Goal: Task Accomplishment & Management: Complete application form

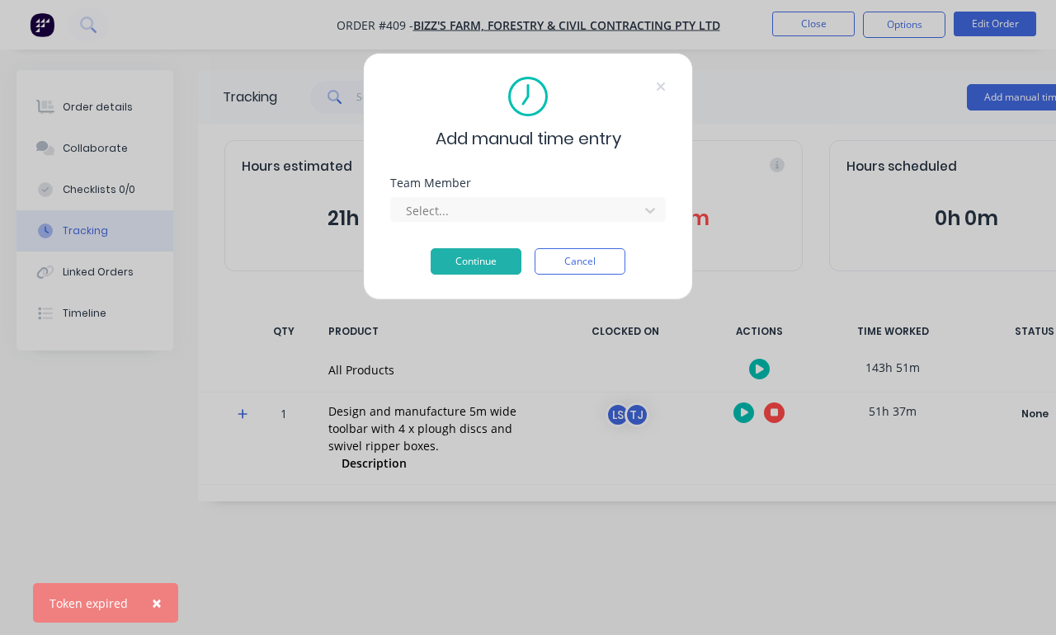
click at [648, 197] on div at bounding box center [650, 210] width 30 height 26
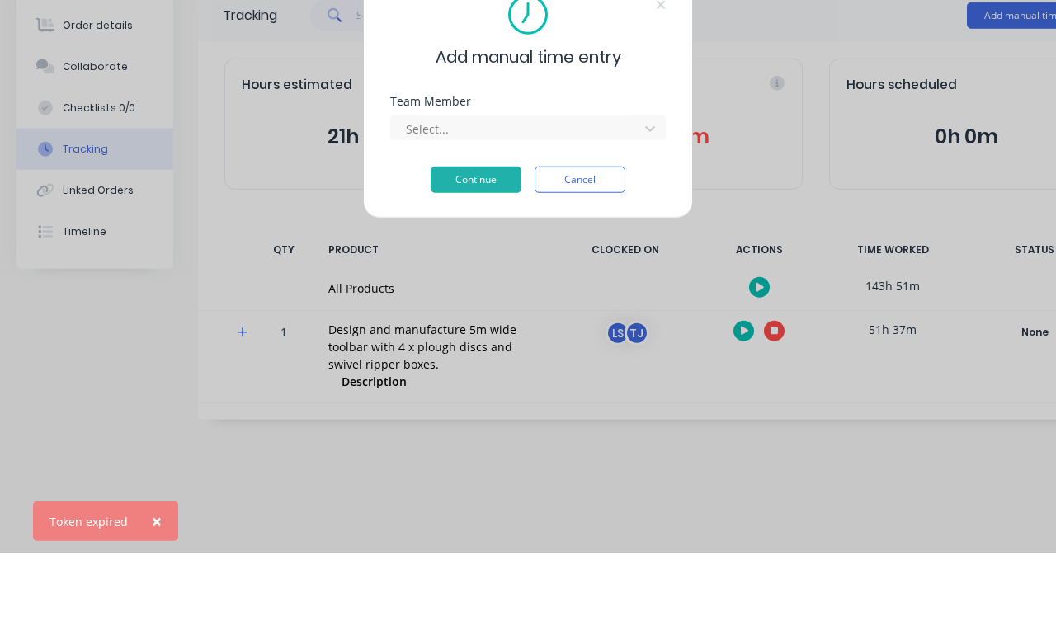
scroll to position [59, 0]
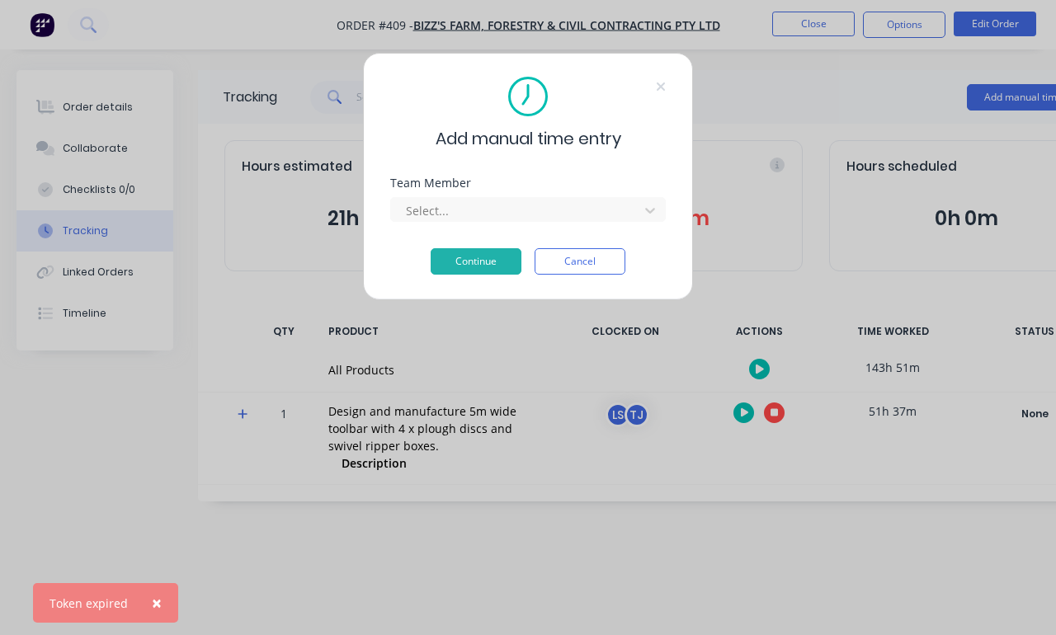
click at [794, 225] on div "Add manual time entry Team Member Select... Continue Cancel" at bounding box center [528, 317] width 1056 height 635
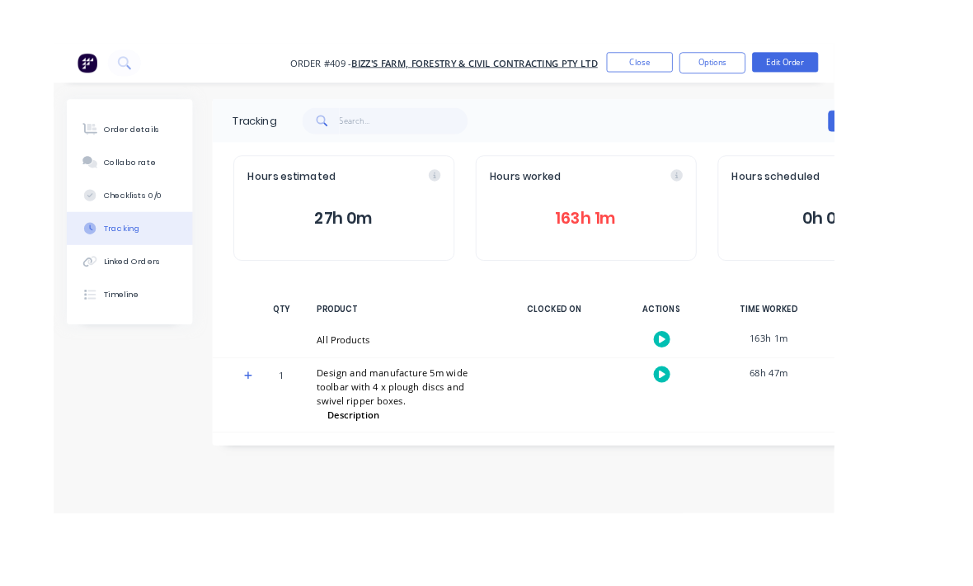
scroll to position [5, 38]
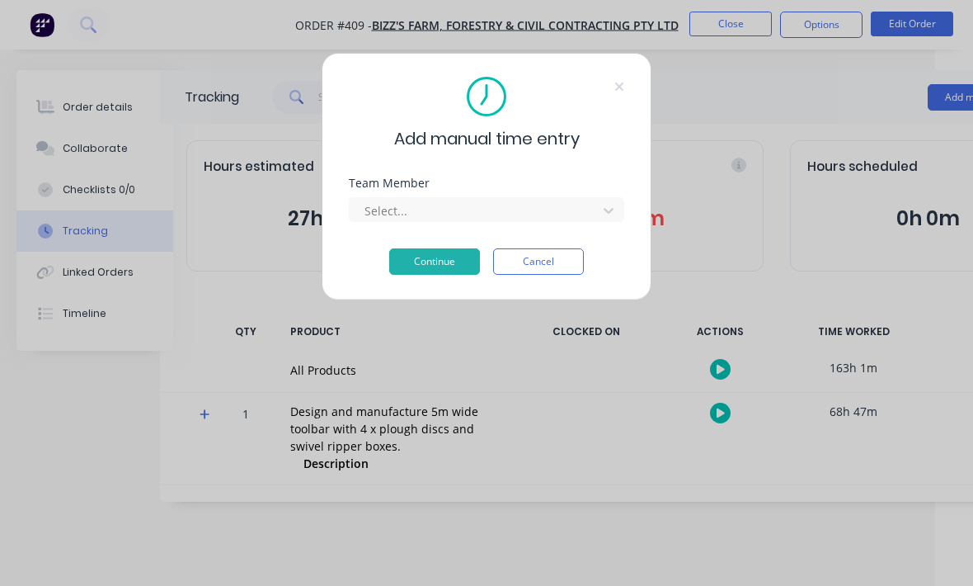
click at [581, 206] on div at bounding box center [476, 210] width 226 height 21
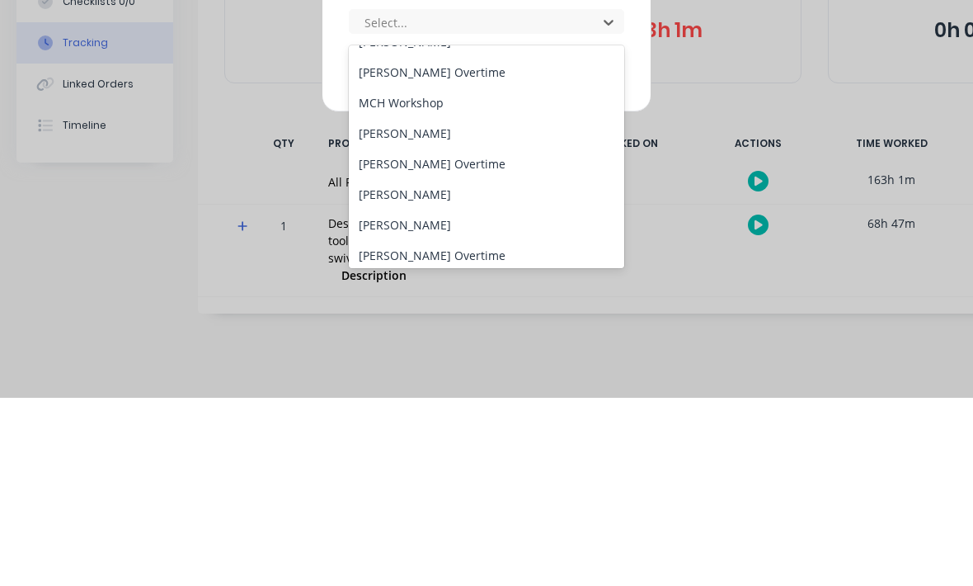
scroll to position [203, 0]
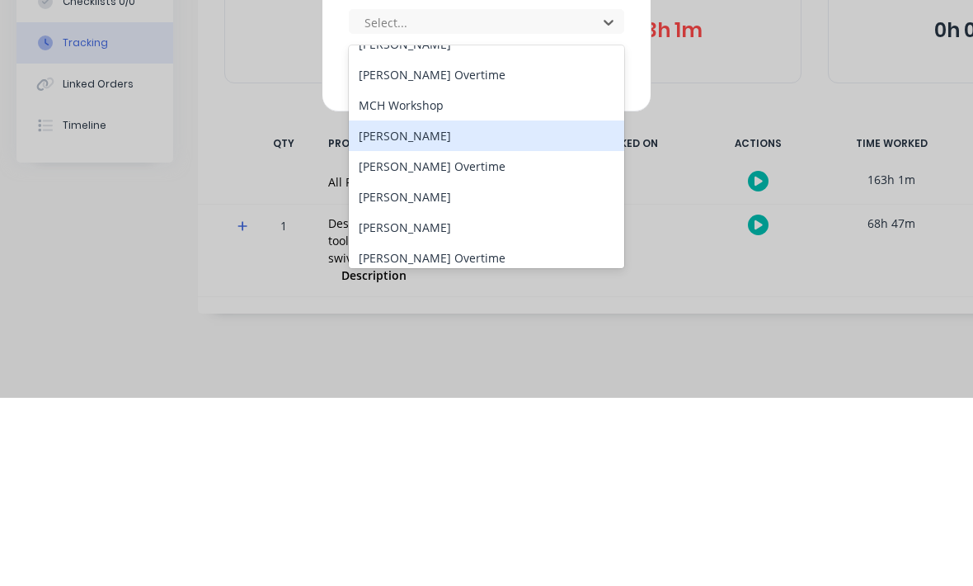
click at [539, 309] on div "[PERSON_NAME]" at bounding box center [487, 324] width 276 height 31
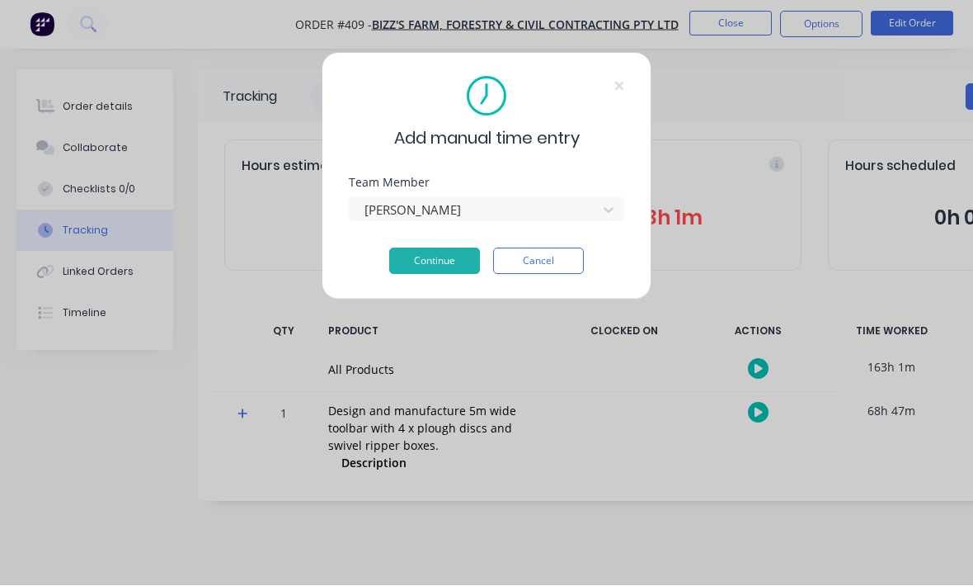
click at [456, 267] on button "Continue" at bounding box center [434, 261] width 91 height 26
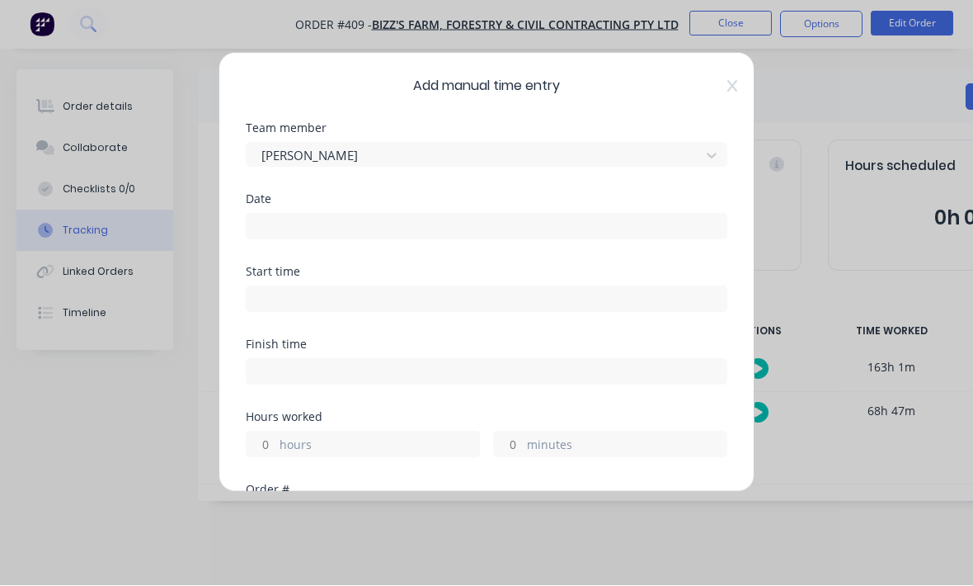
click at [520, 225] on input at bounding box center [487, 226] width 480 height 25
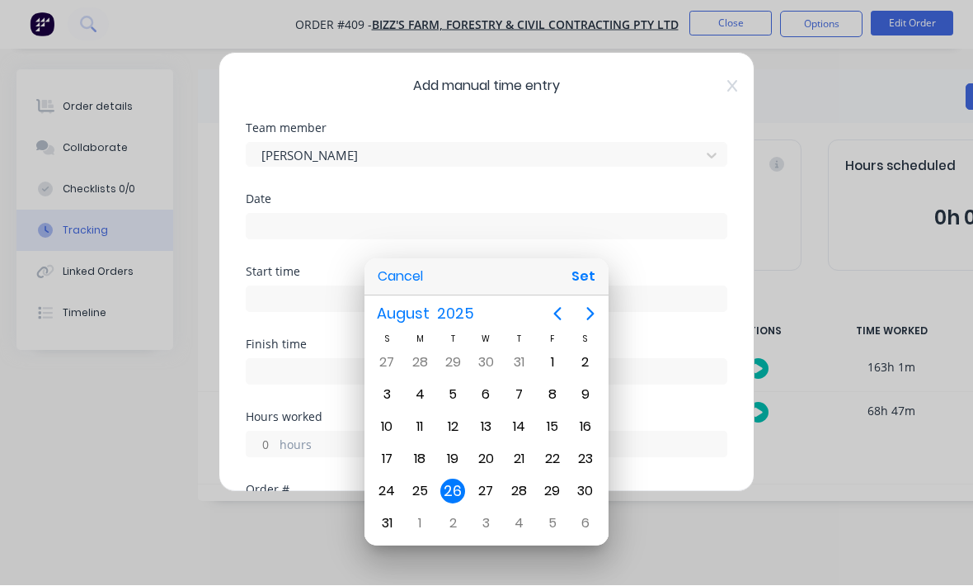
click at [601, 271] on button "Set" at bounding box center [583, 277] width 37 height 30
type input "26/08/2025"
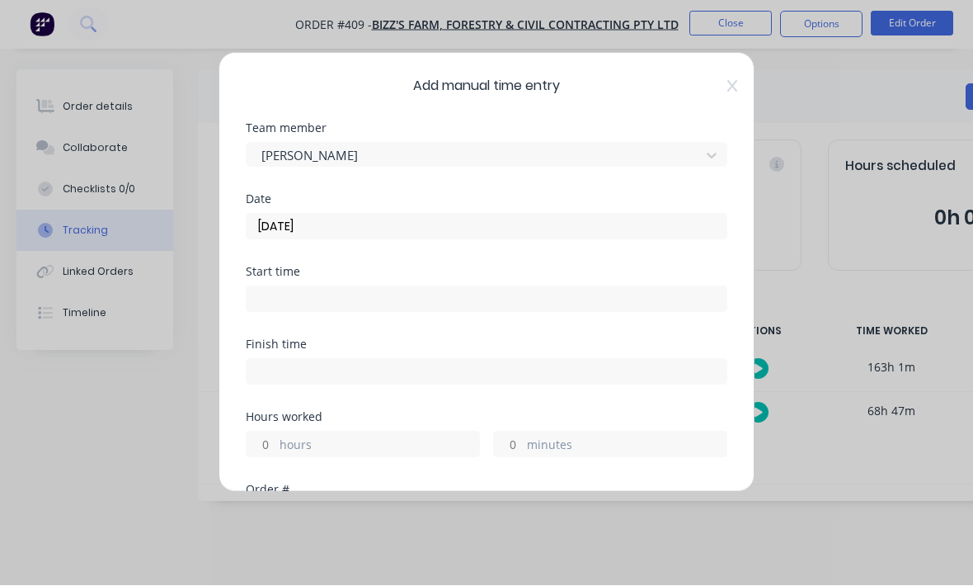
click at [502, 304] on input at bounding box center [487, 299] width 480 height 25
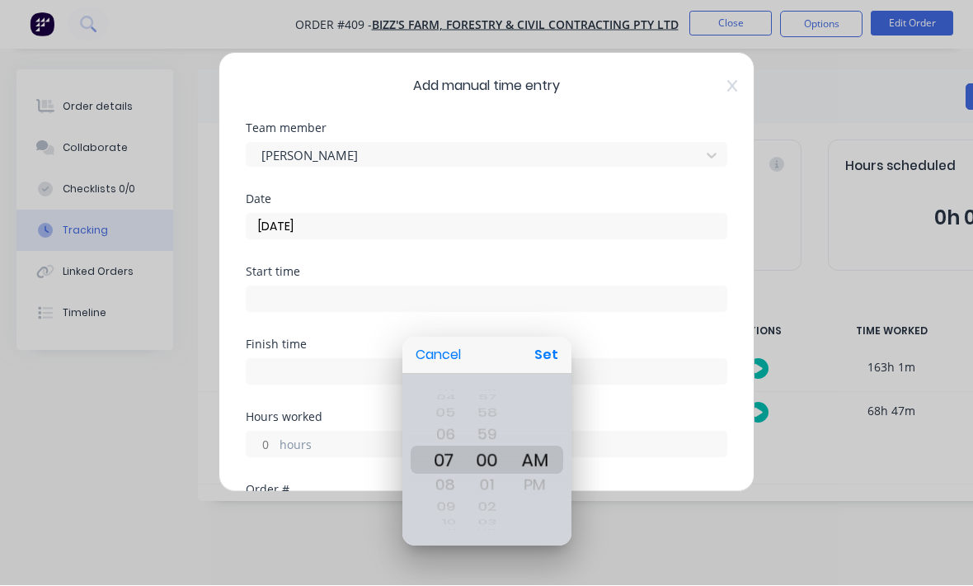
click at [549, 349] on button "Set" at bounding box center [546, 356] width 37 height 30
type input "07:00 AM"
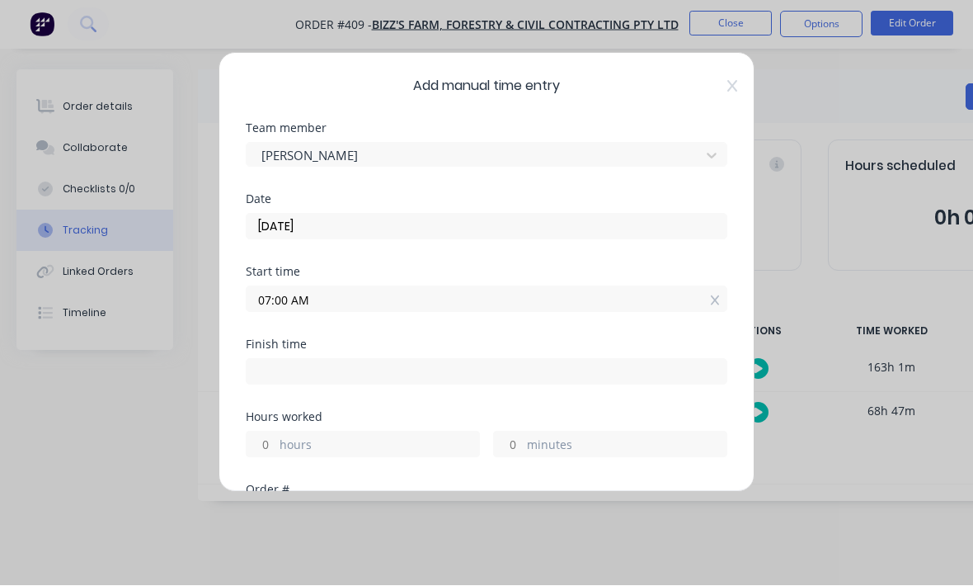
click at [359, 394] on div "Finish time" at bounding box center [487, 375] width 482 height 73
click at [369, 367] on input at bounding box center [487, 372] width 480 height 25
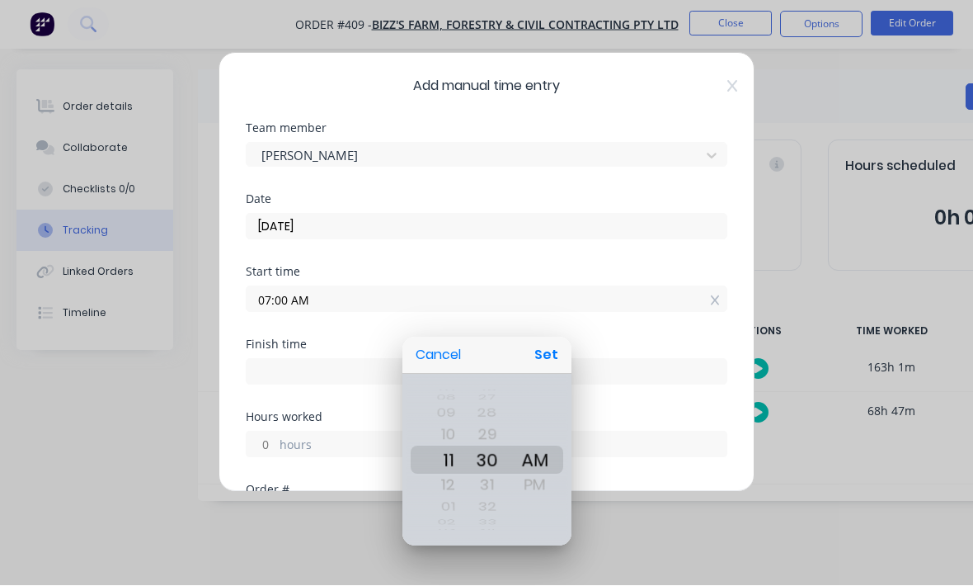
click at [553, 346] on button "Set" at bounding box center [546, 356] width 37 height 30
type input "11:30 AM"
type input "4"
type input "29"
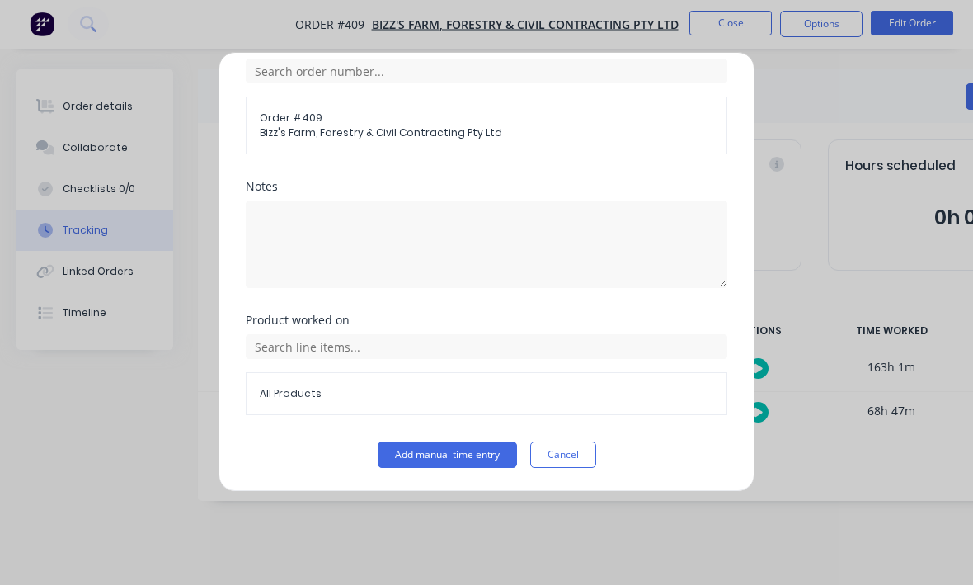
scroll to position [445, 0]
click at [464, 449] on button "Add manual time entry" at bounding box center [447, 455] width 139 height 26
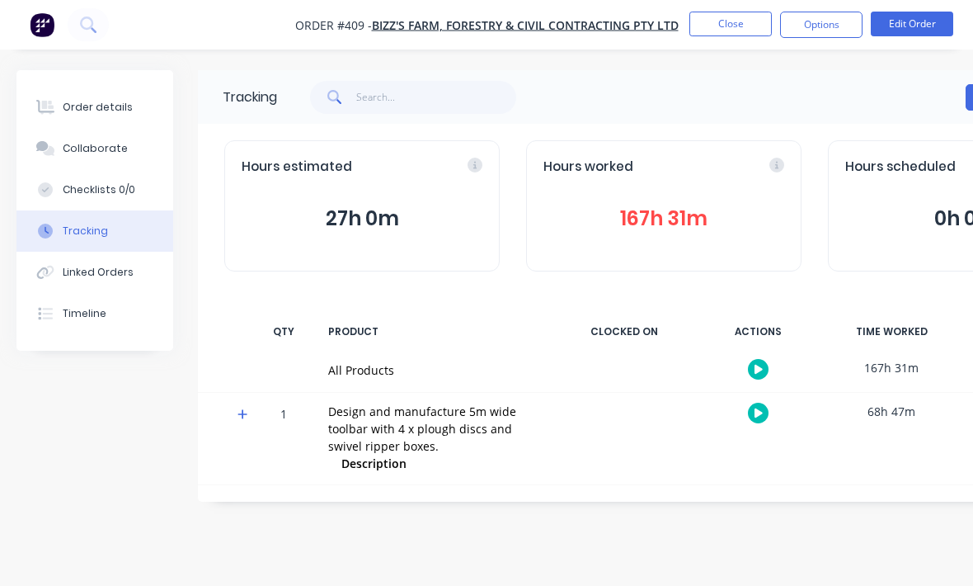
click at [739, 26] on button "Close" at bounding box center [731, 24] width 82 height 25
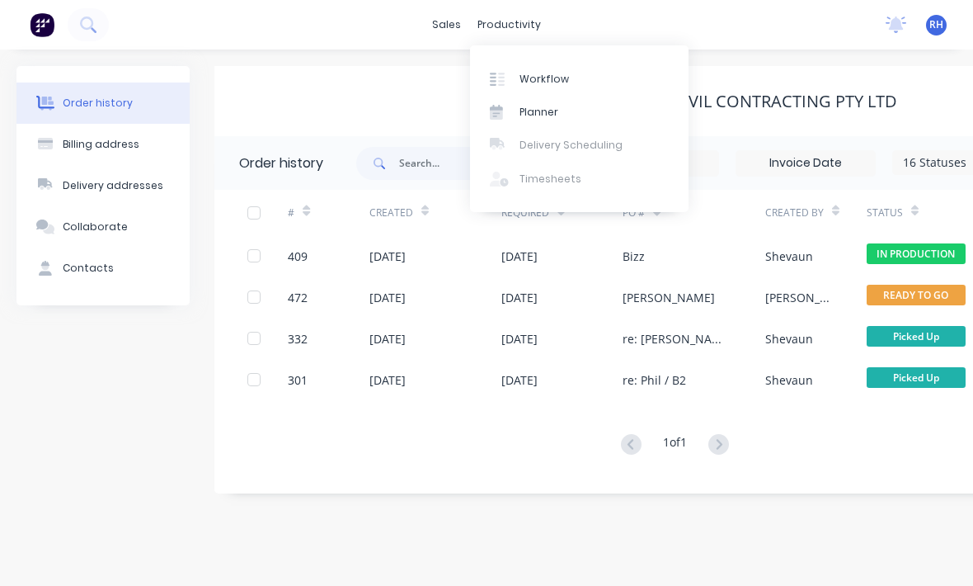
click at [553, 74] on div "Workflow" at bounding box center [544, 79] width 49 height 15
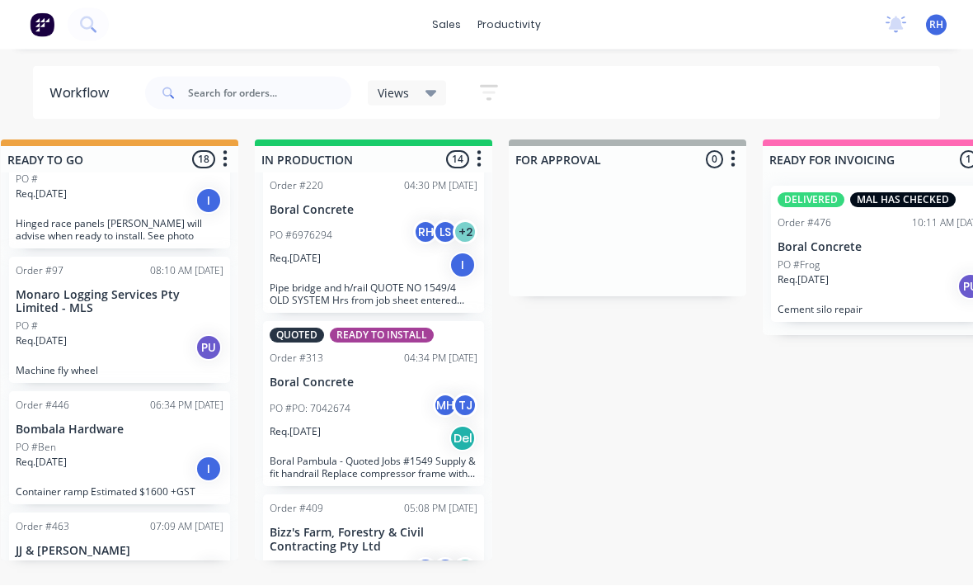
scroll to position [4, 800]
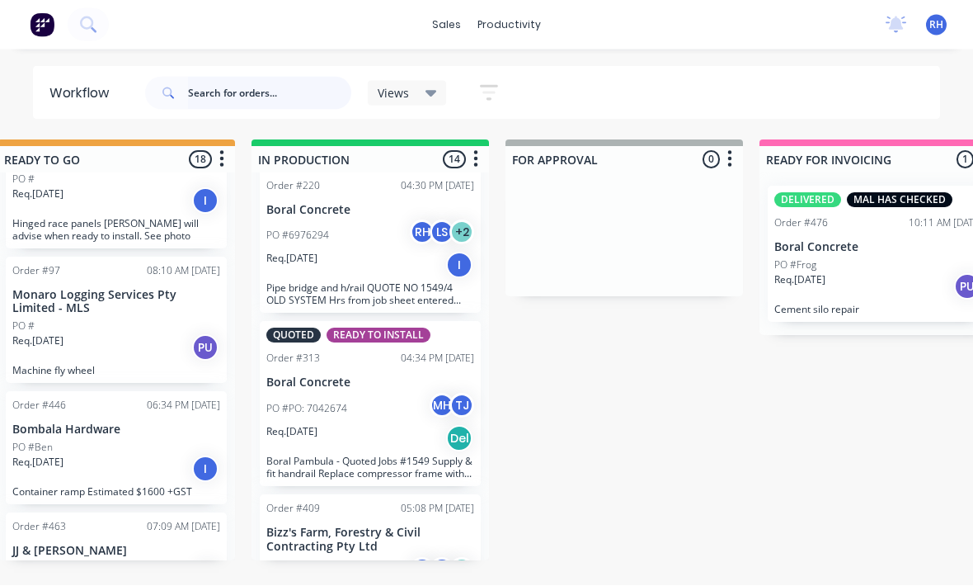
click at [267, 88] on input "text" at bounding box center [269, 93] width 163 height 33
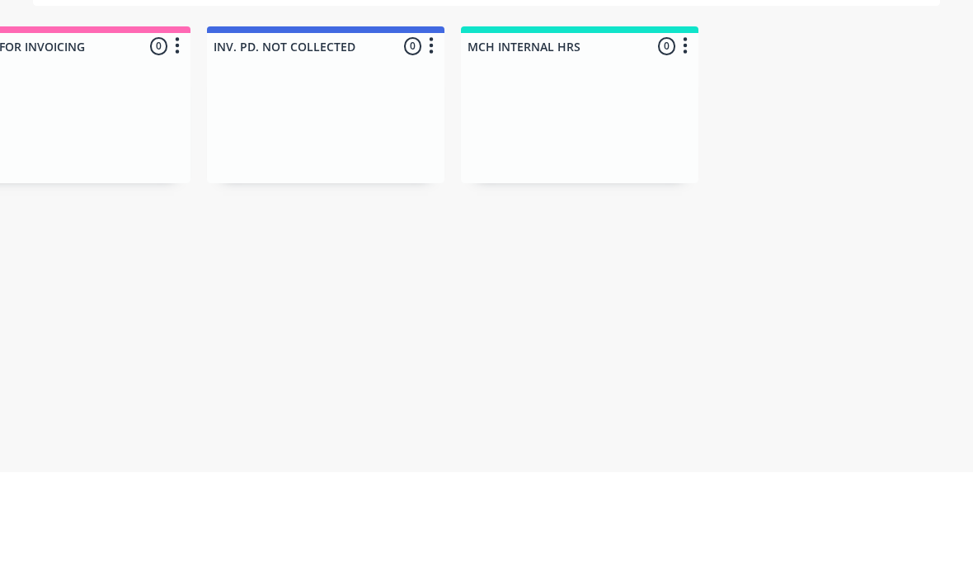
scroll to position [4, 1778]
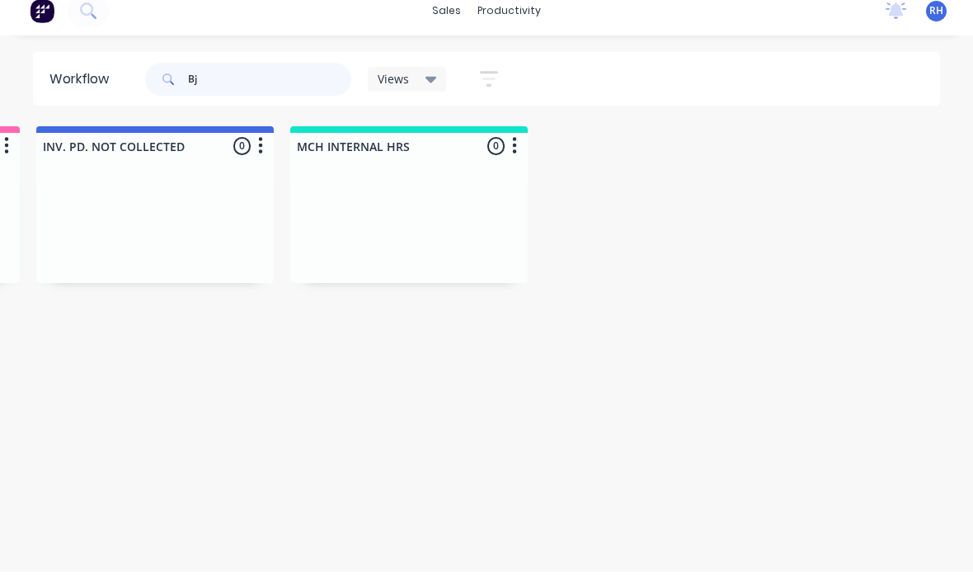
type input "B"
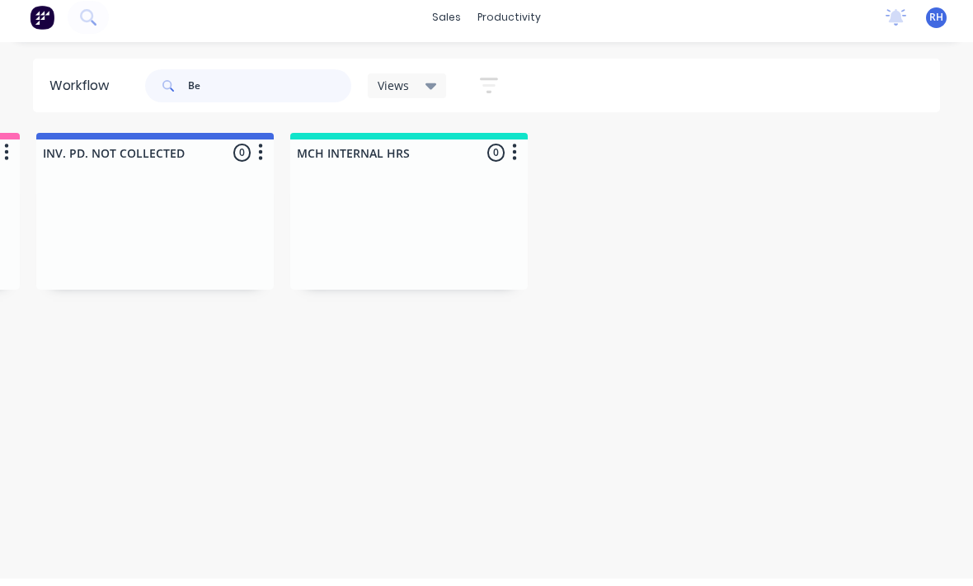
type input "Bev"
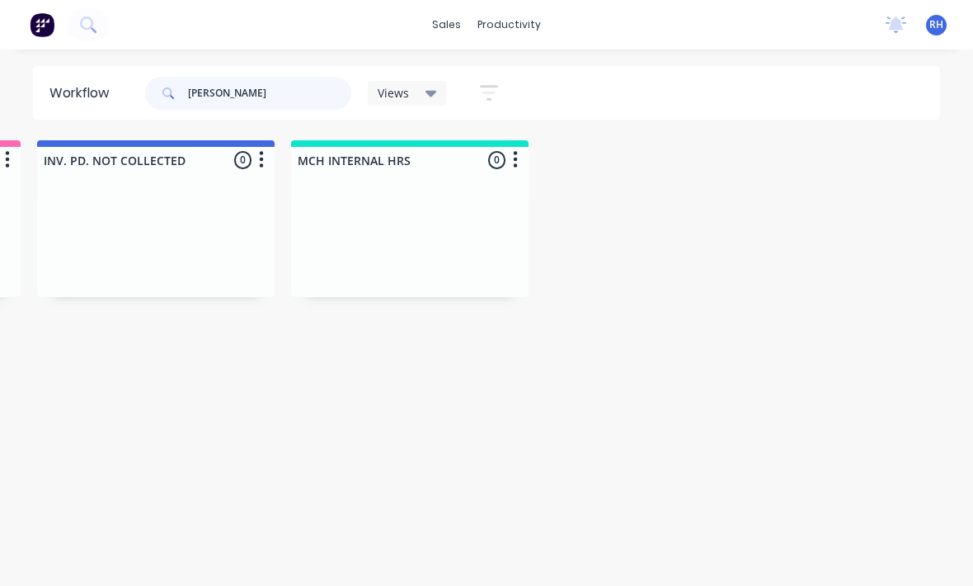
scroll to position [0, 1778]
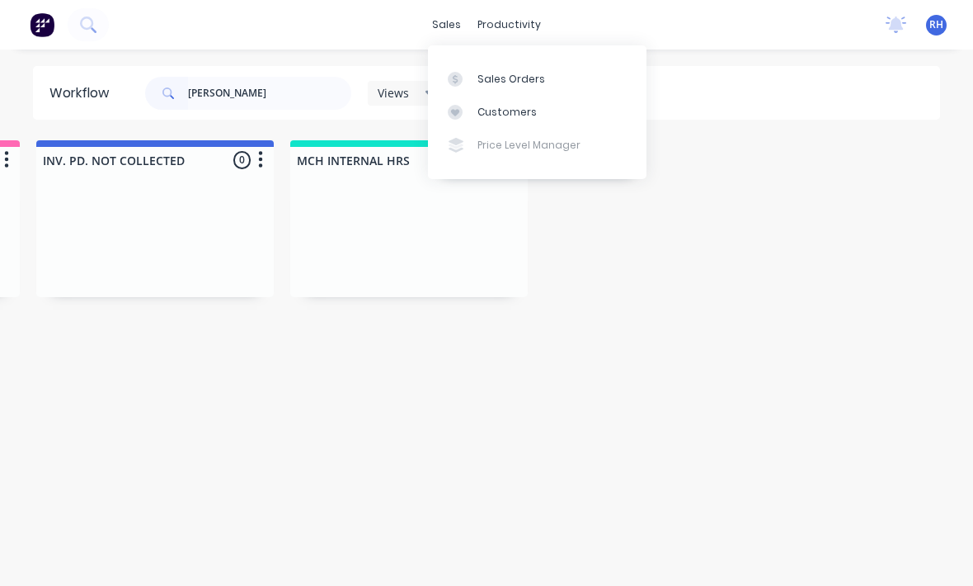
click at [540, 81] on link "Sales Orders" at bounding box center [537, 78] width 219 height 33
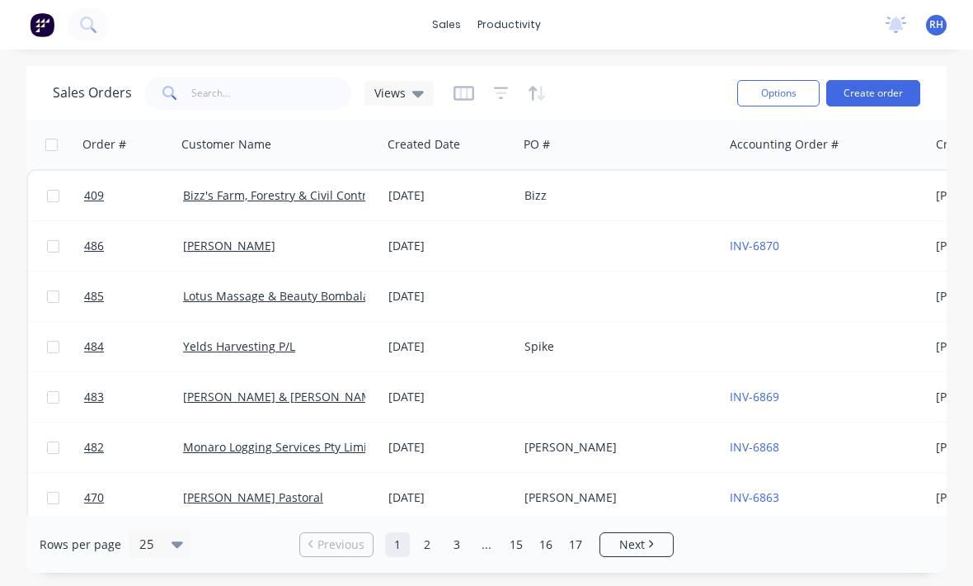
click at [873, 101] on button "Create order" at bounding box center [874, 93] width 94 height 26
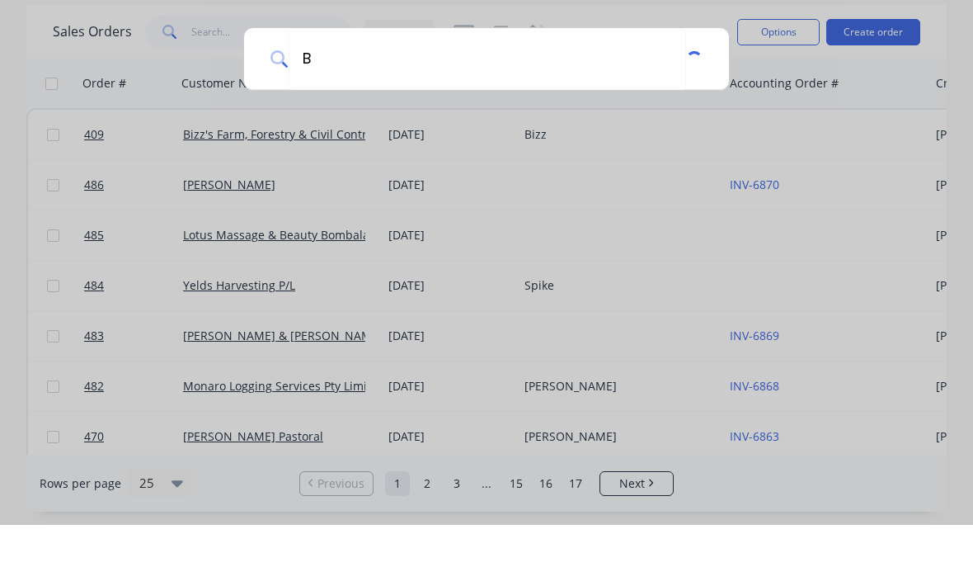
type input "Bj"
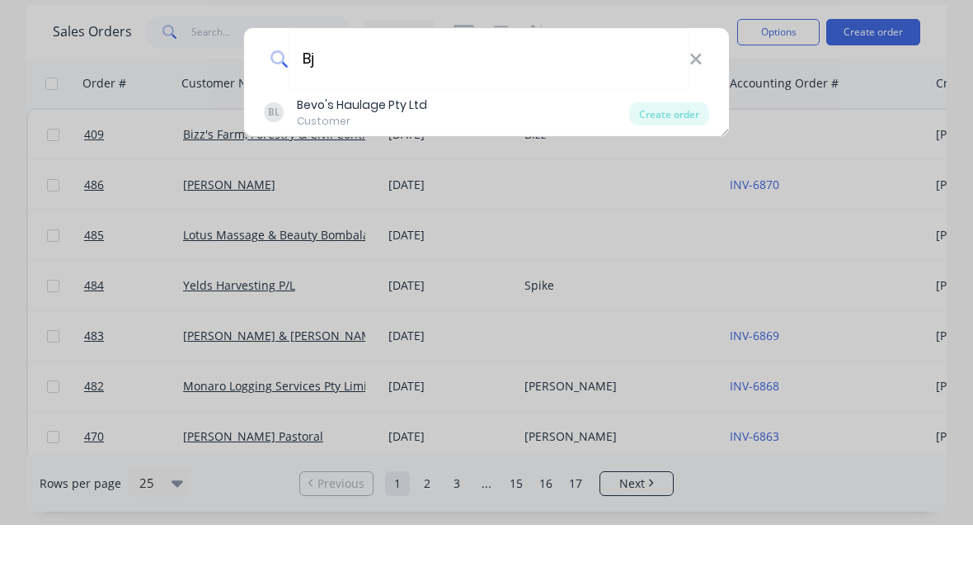
click at [484, 158] on div "BL Bevo's Haulage Pty Ltd Customer" at bounding box center [446, 174] width 365 height 32
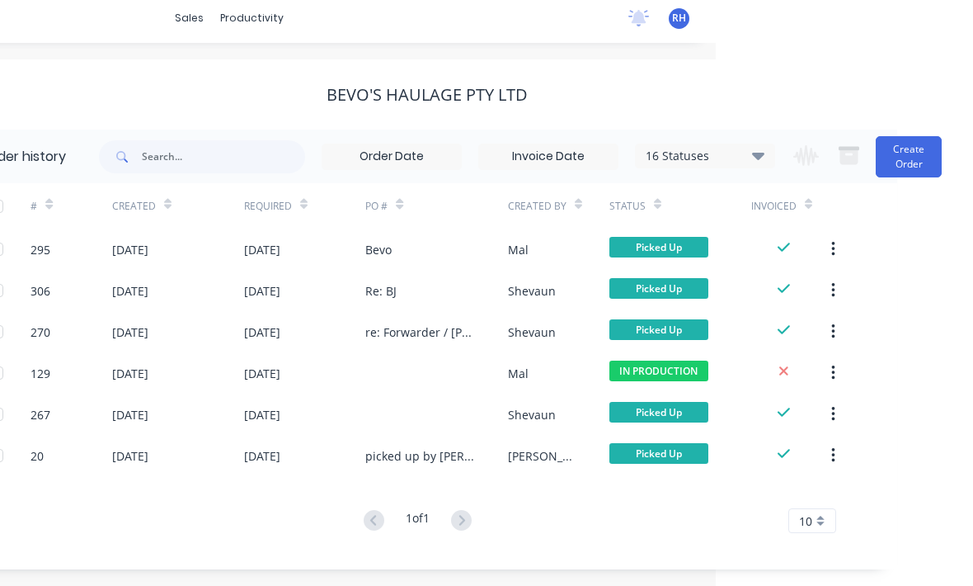
scroll to position [0, 251]
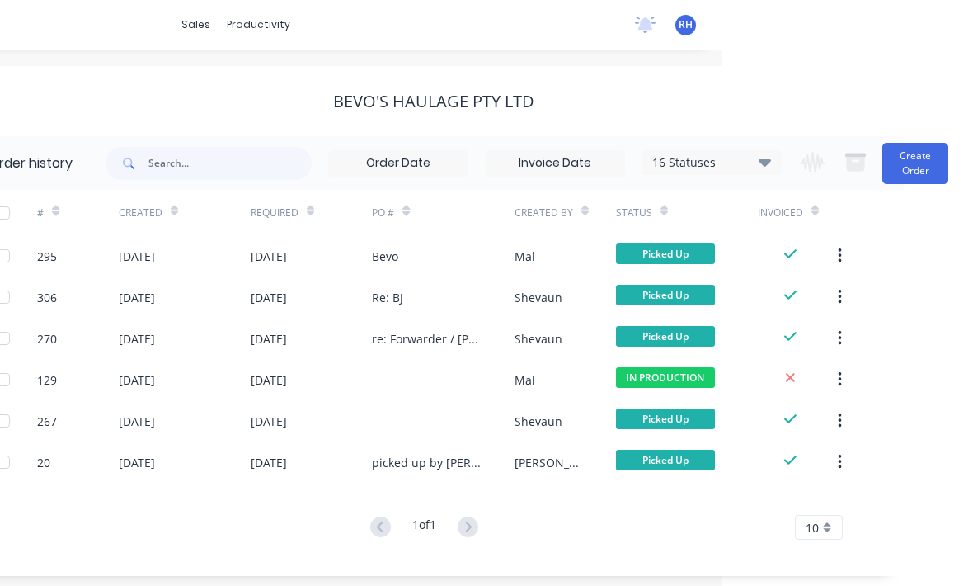
click at [923, 171] on button "Create Order" at bounding box center [916, 163] width 66 height 41
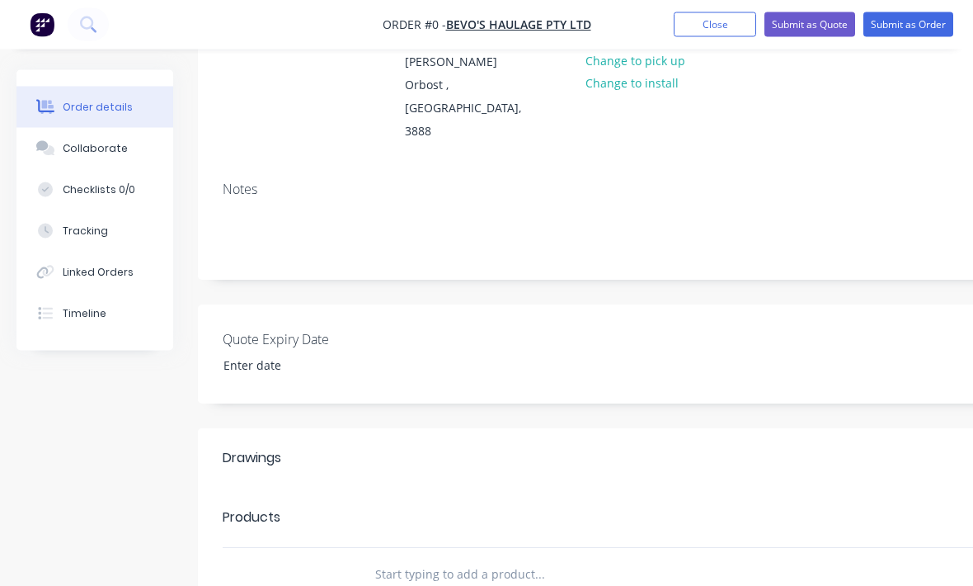
scroll to position [191, 0]
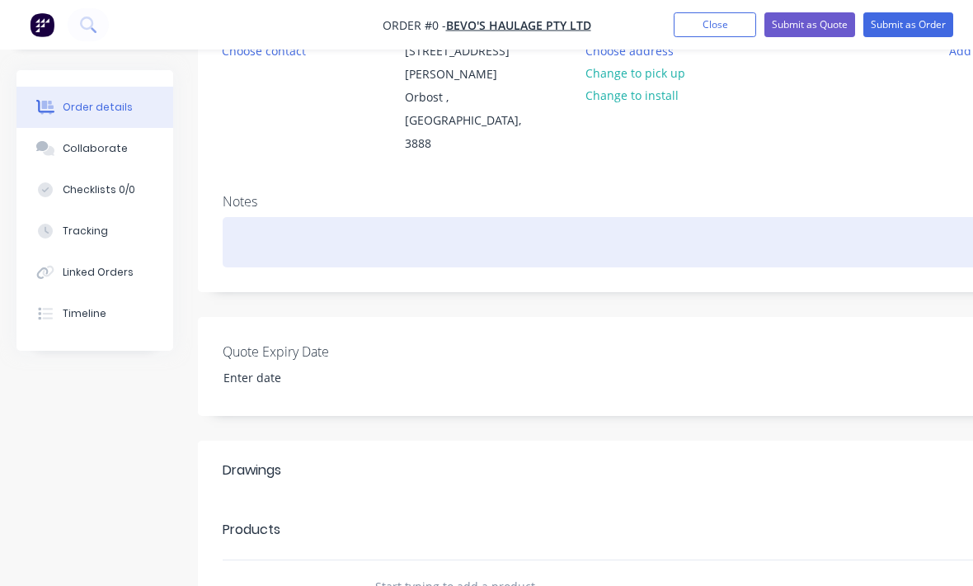
click at [287, 217] on div at bounding box center [664, 242] width 883 height 50
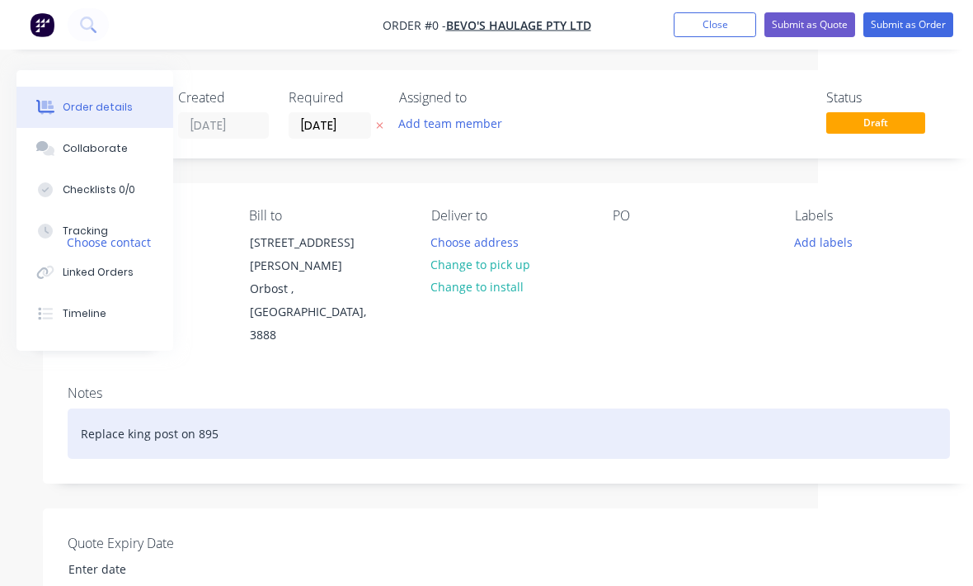
scroll to position [0, 173]
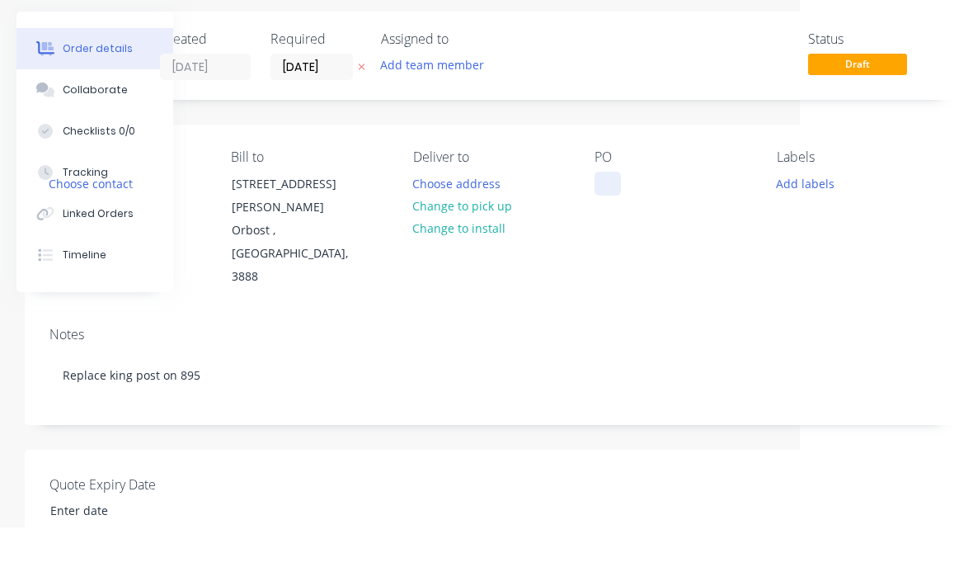
click at [605, 187] on div "Order details Collaborate Checklists 0/0 Tracking Linked Orders Timeline Order …" at bounding box center [400, 585] width 1147 height 1030
click at [888, 224] on div "Labels Add labels" at bounding box center [854, 277] width 155 height 139
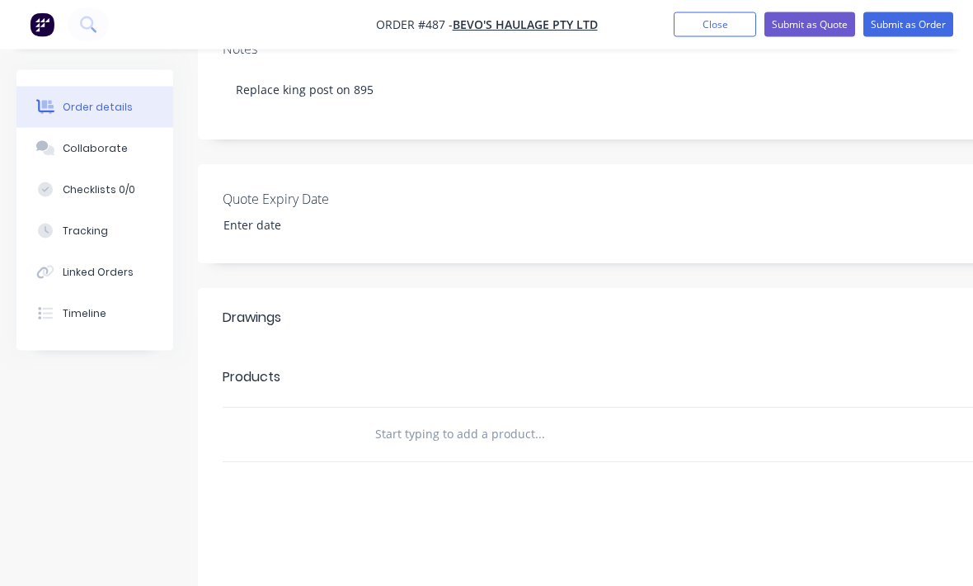
scroll to position [345, 0]
click at [558, 417] on input "text" at bounding box center [540, 433] width 330 height 33
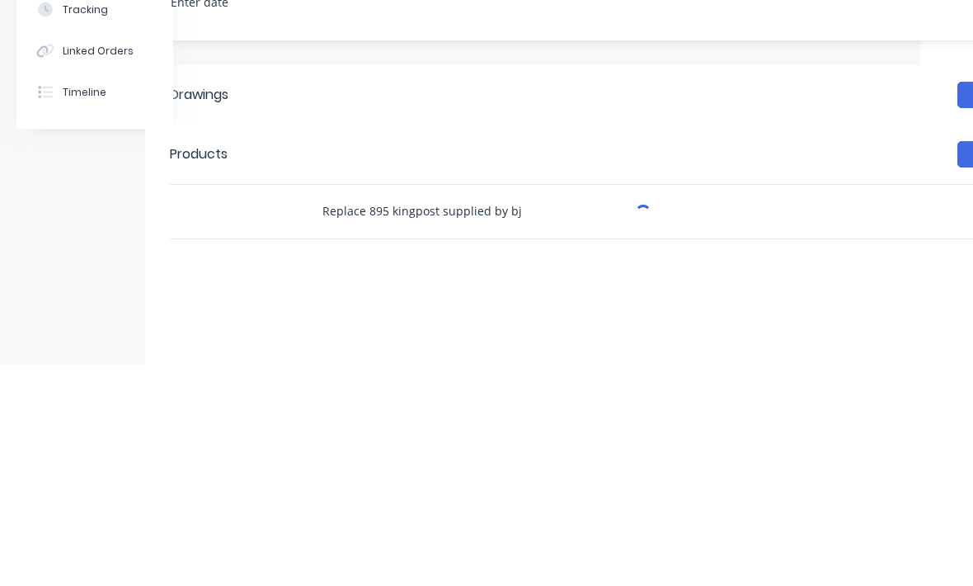
type input "Replace 895 kingpost supplied by bj"
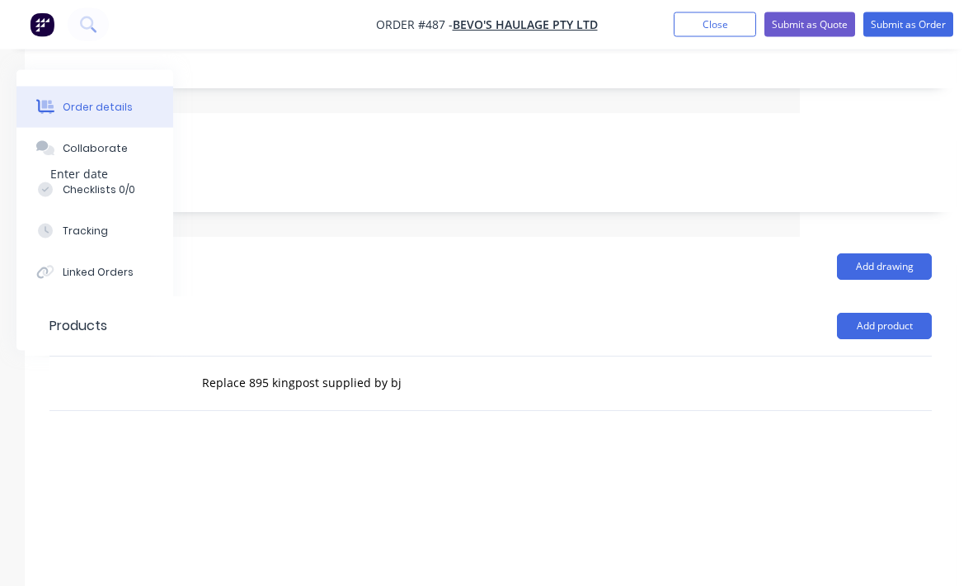
scroll to position [394, 173]
click at [922, 30] on button "Submit as Order" at bounding box center [909, 24] width 90 height 25
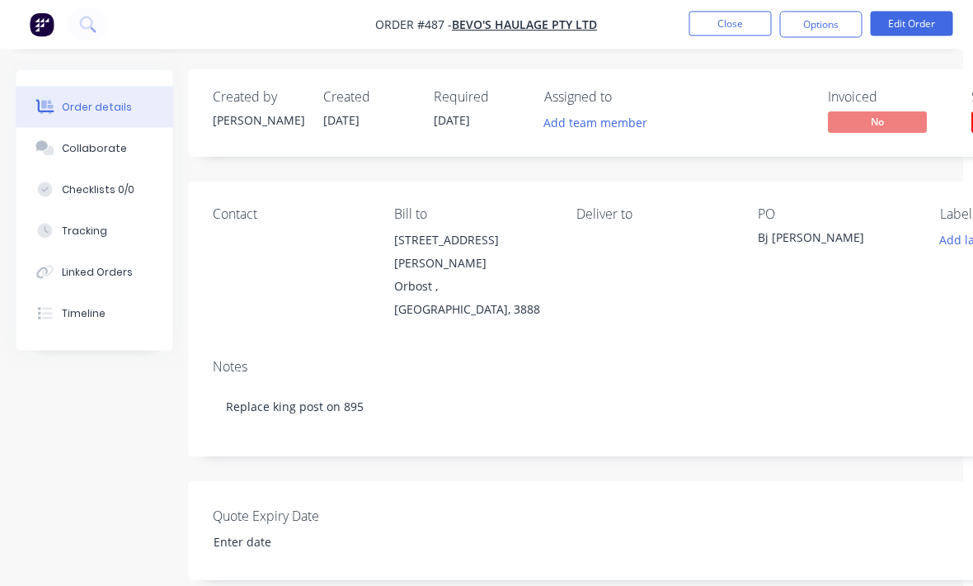
scroll to position [0, 0]
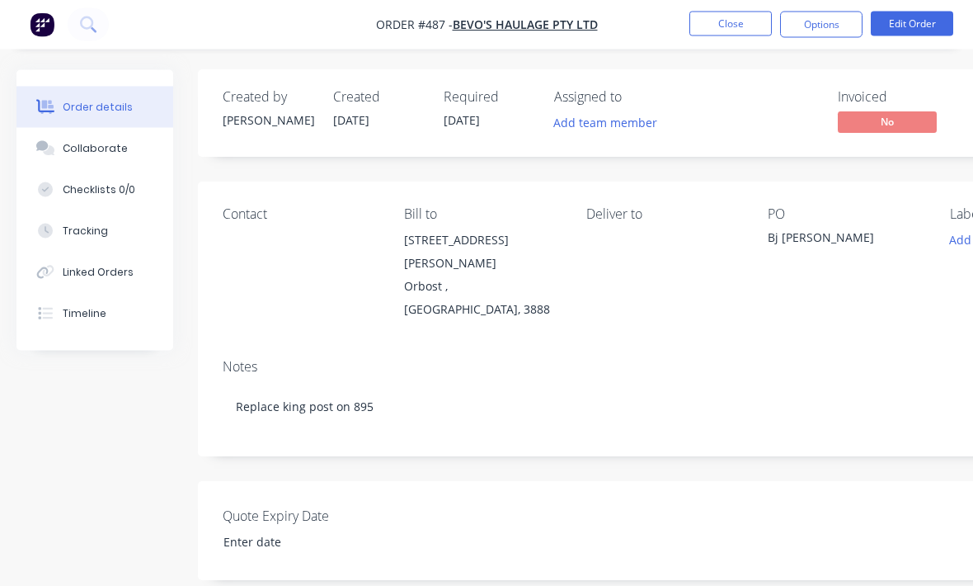
click at [75, 233] on div "Tracking" at bounding box center [85, 231] width 45 height 15
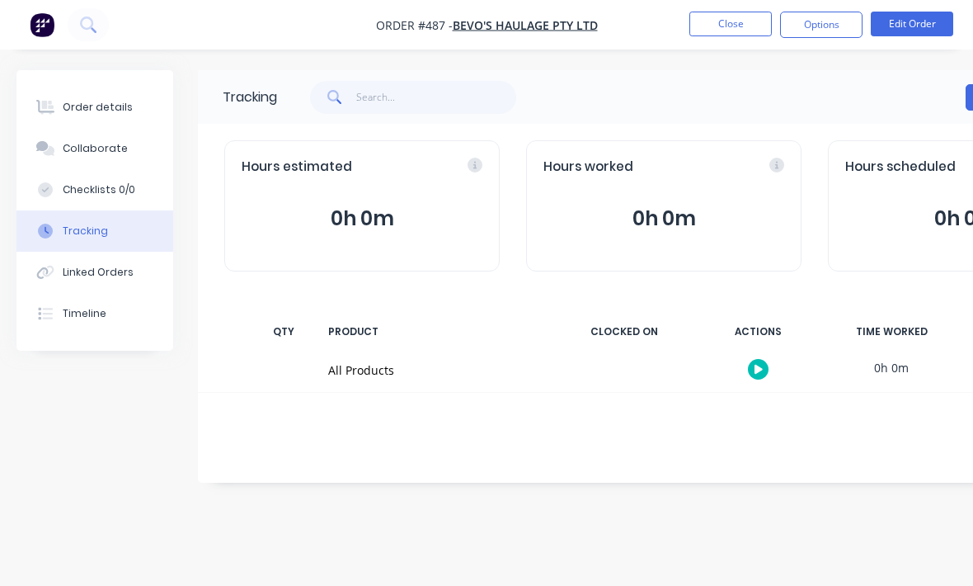
click at [907, 21] on button "Edit Order" at bounding box center [912, 24] width 82 height 25
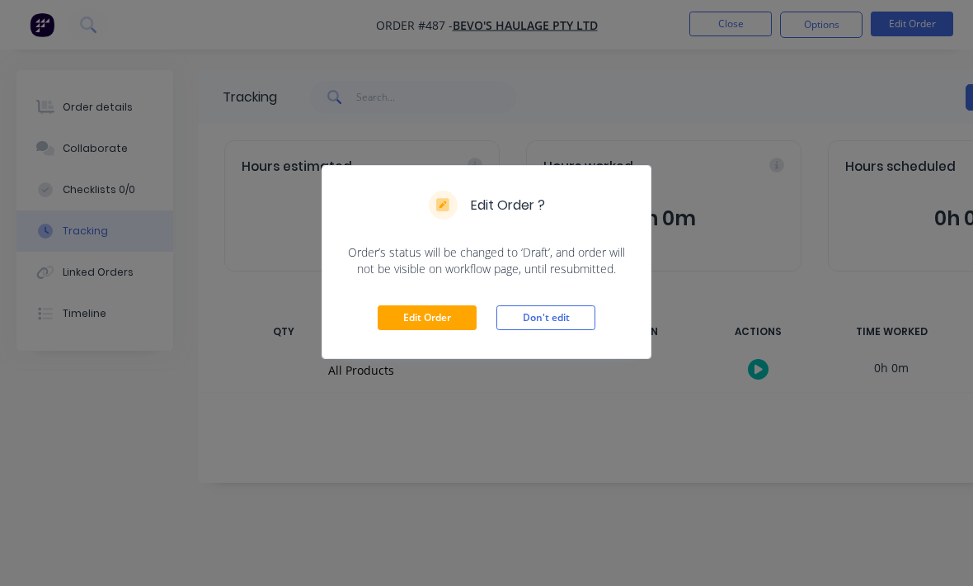
click at [452, 327] on button "Edit Order" at bounding box center [427, 317] width 99 height 25
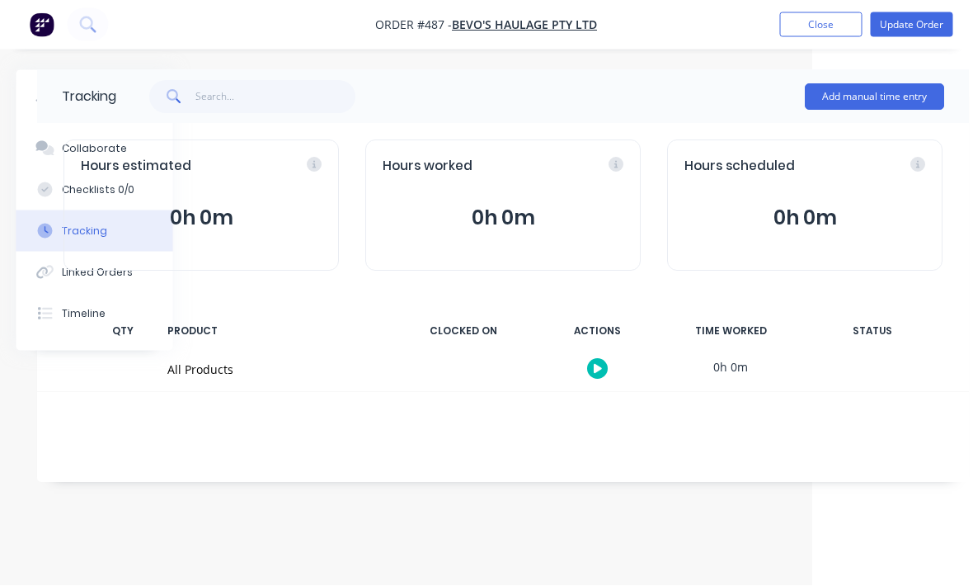
scroll to position [0, 173]
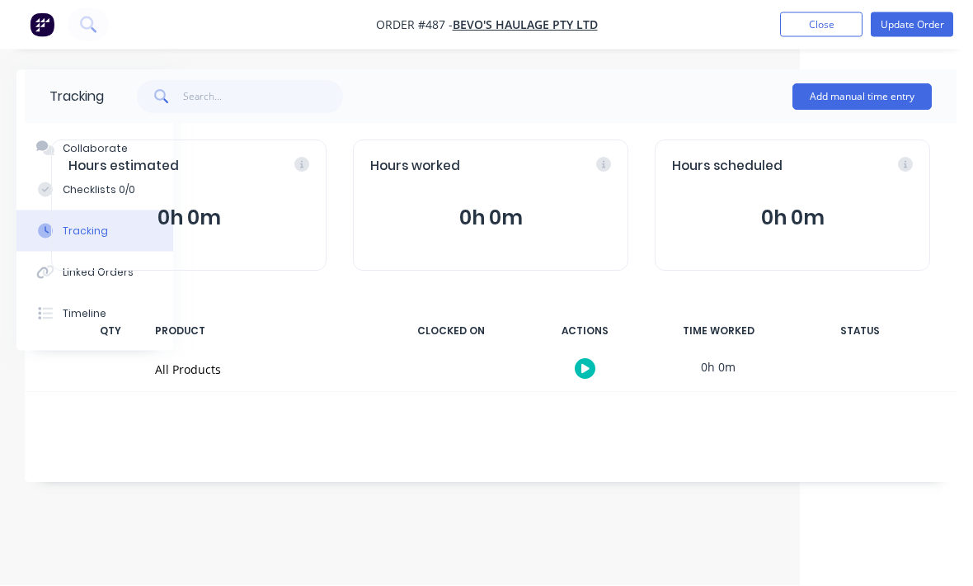
click at [872, 104] on button "Add manual time entry" at bounding box center [862, 97] width 139 height 26
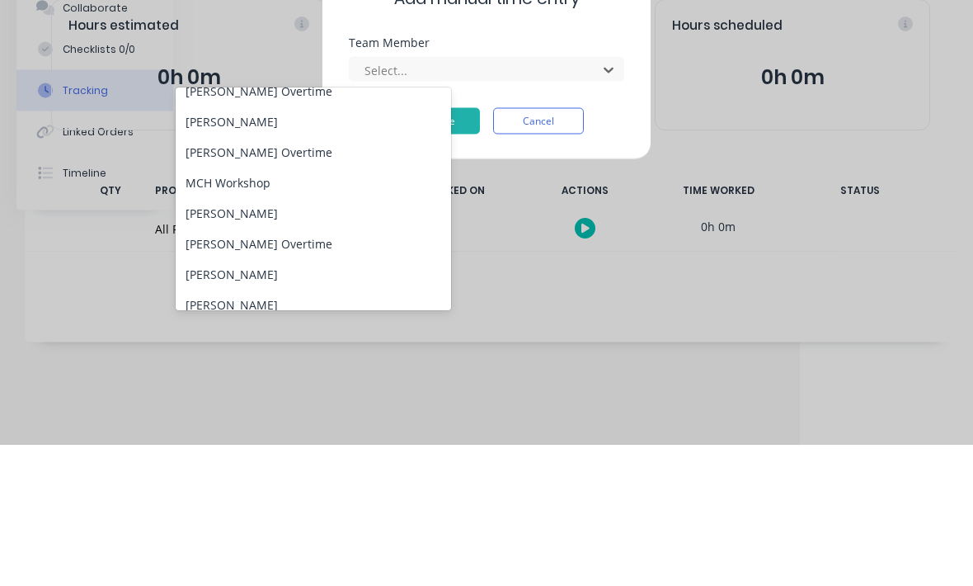
scroll to position [178, 0]
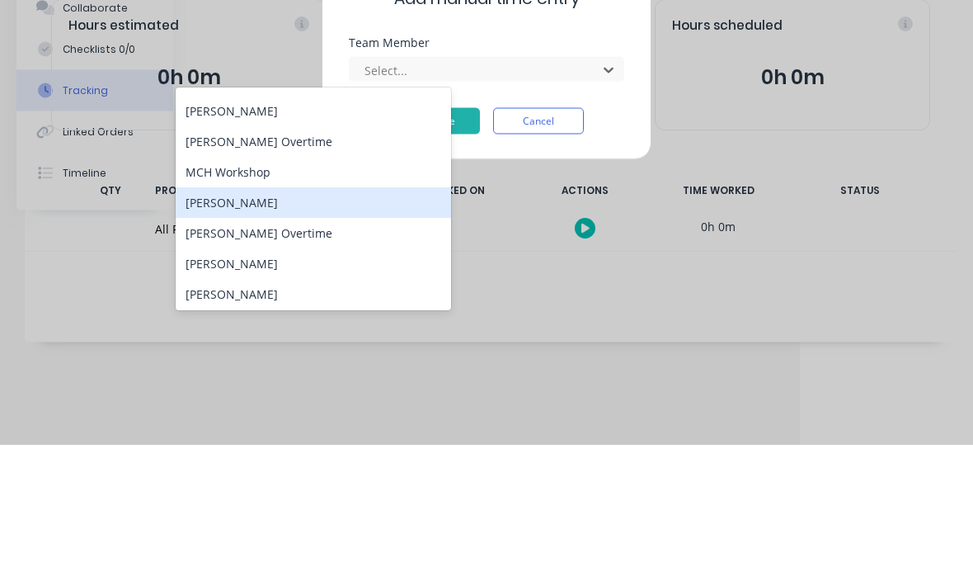
click at [365, 328] on div "[PERSON_NAME]" at bounding box center [314, 343] width 276 height 31
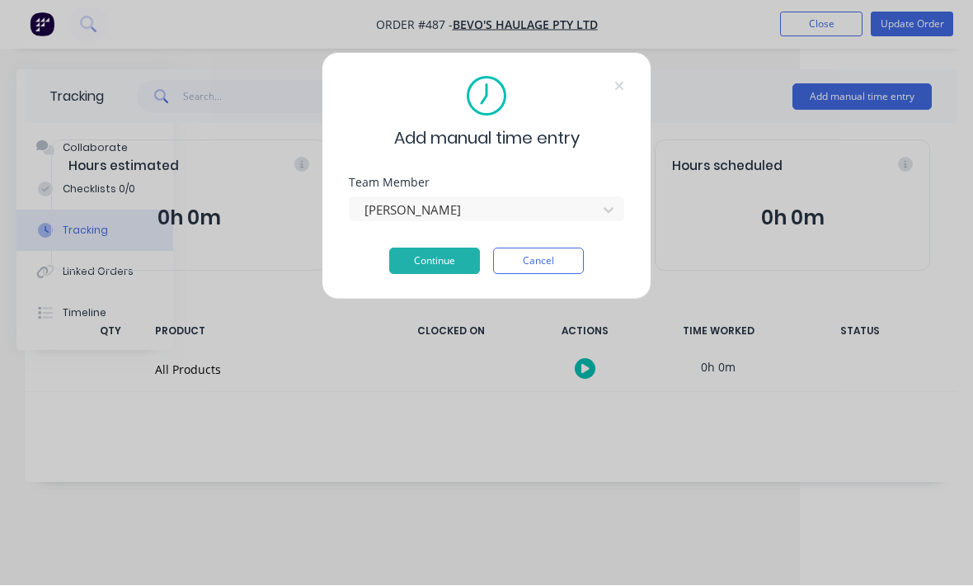
click at [450, 250] on button "Continue" at bounding box center [434, 261] width 91 height 26
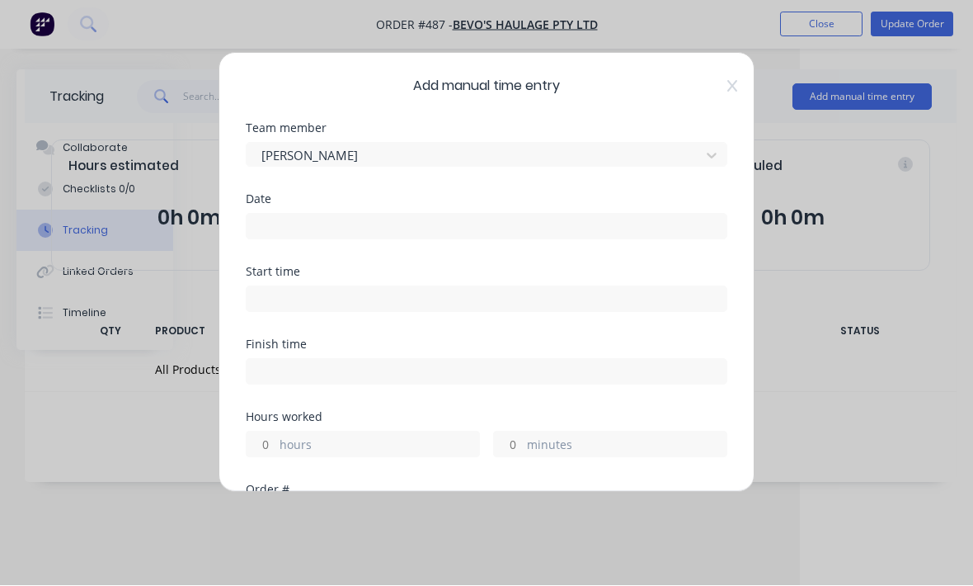
click at [526, 233] on input at bounding box center [487, 226] width 480 height 25
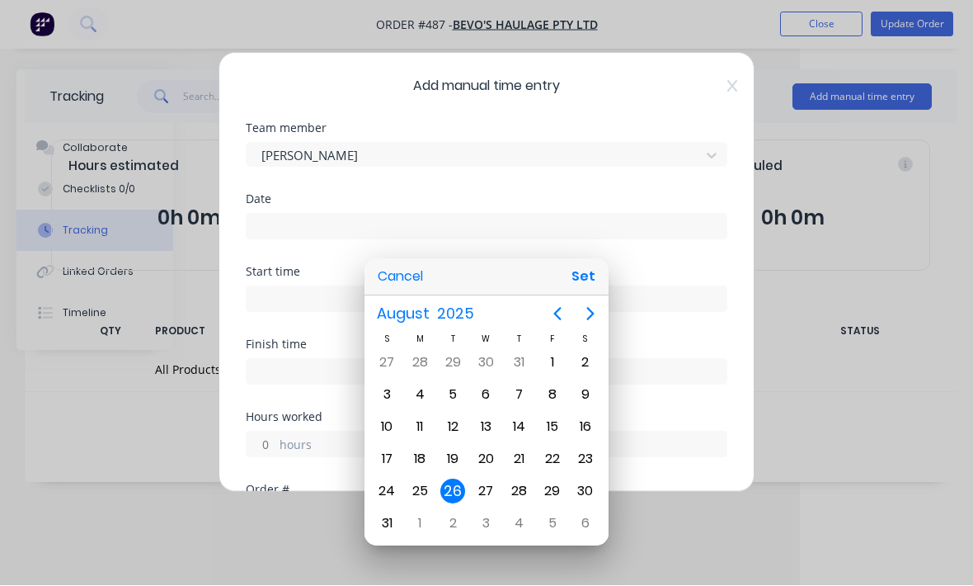
click at [597, 292] on button "Set" at bounding box center [583, 277] width 37 height 30
type input "26/08/2025"
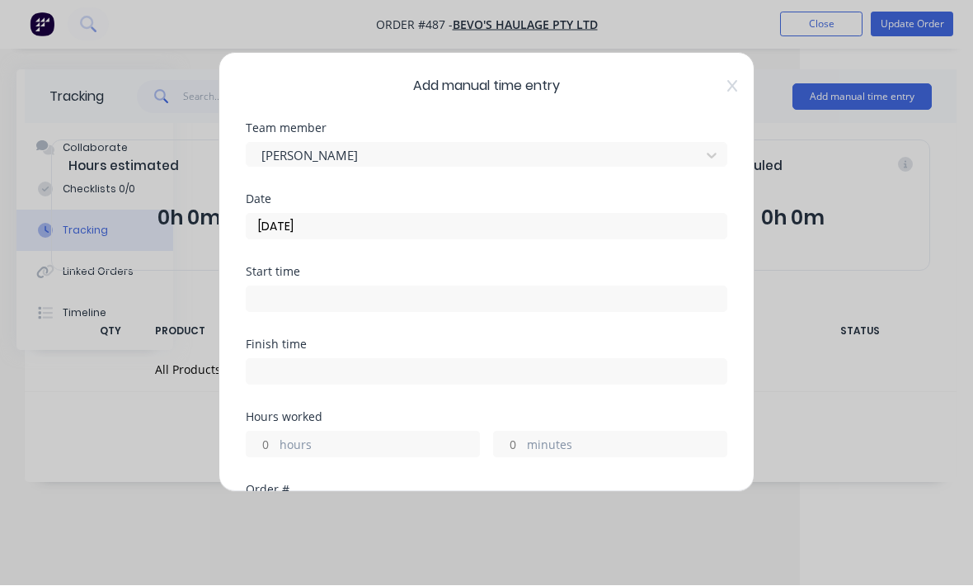
click at [495, 301] on input at bounding box center [487, 299] width 480 height 25
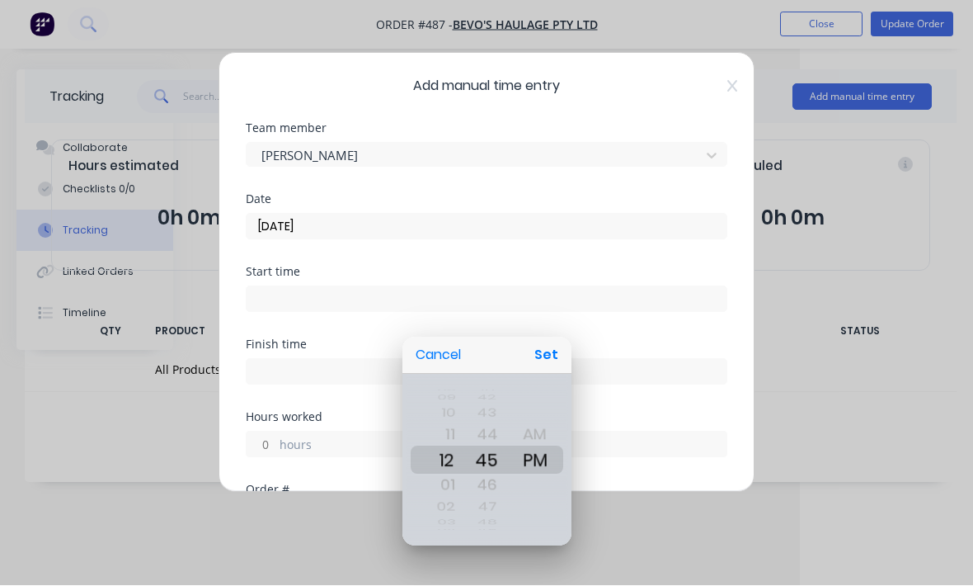
click at [550, 370] on button "Set" at bounding box center [546, 356] width 37 height 30
type input "12:45 PM"
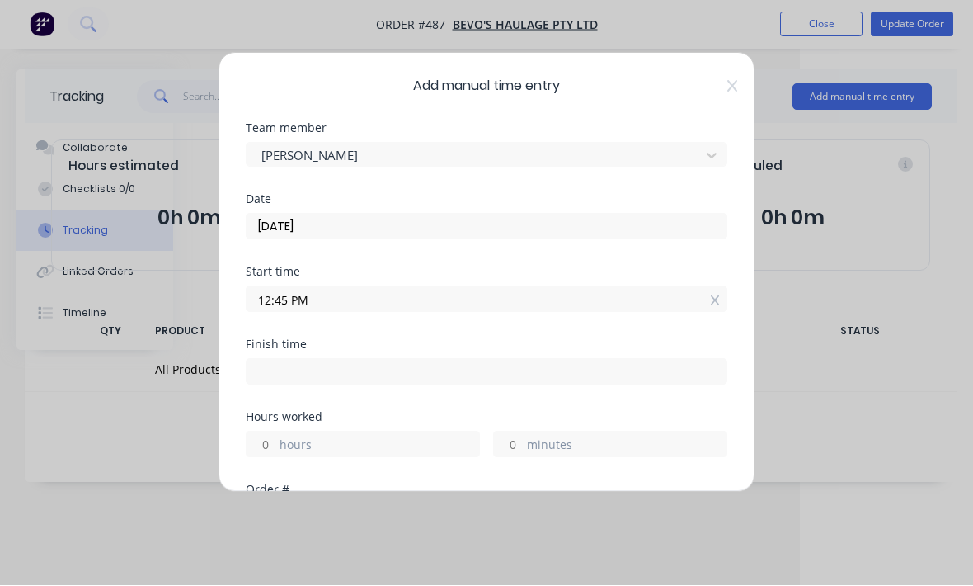
click at [521, 375] on input at bounding box center [487, 372] width 480 height 25
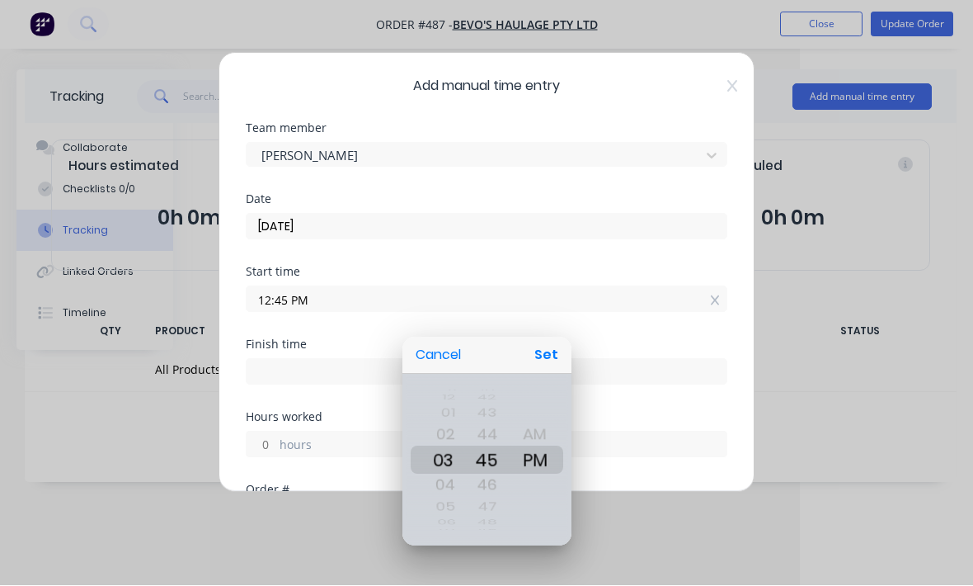
click at [561, 370] on button "Set" at bounding box center [546, 356] width 37 height 30
type input "03:45 PM"
type input "2"
type input "59"
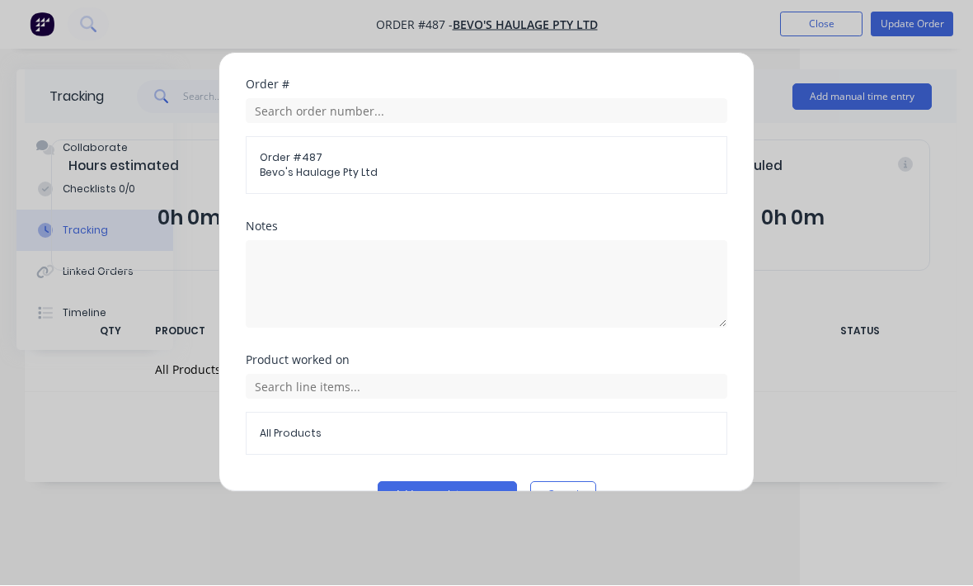
scroll to position [404, 0]
click at [469, 495] on button "Add manual time entry" at bounding box center [447, 496] width 139 height 26
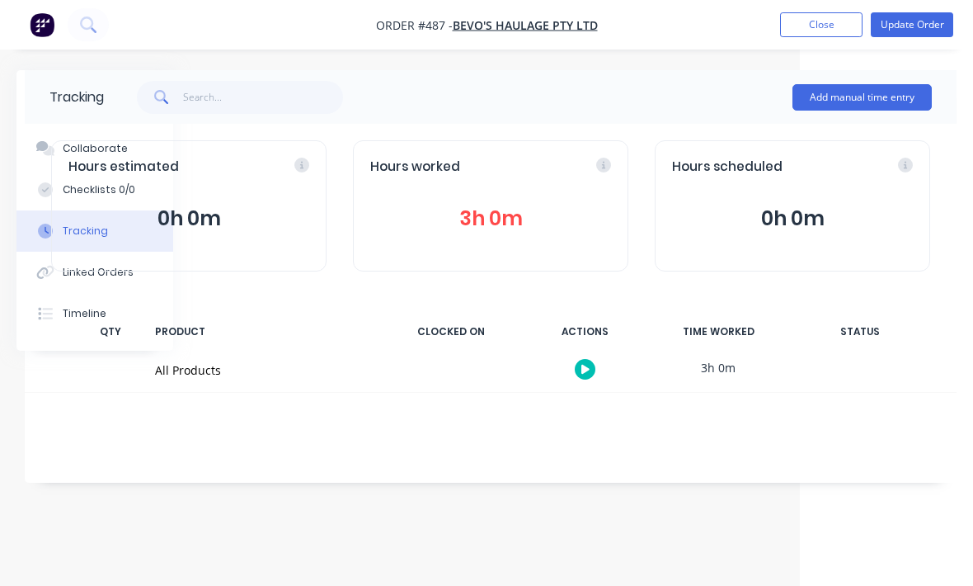
click at [925, 26] on button "Update Order" at bounding box center [912, 24] width 82 height 25
click at [733, 29] on button "Close" at bounding box center [731, 24] width 82 height 25
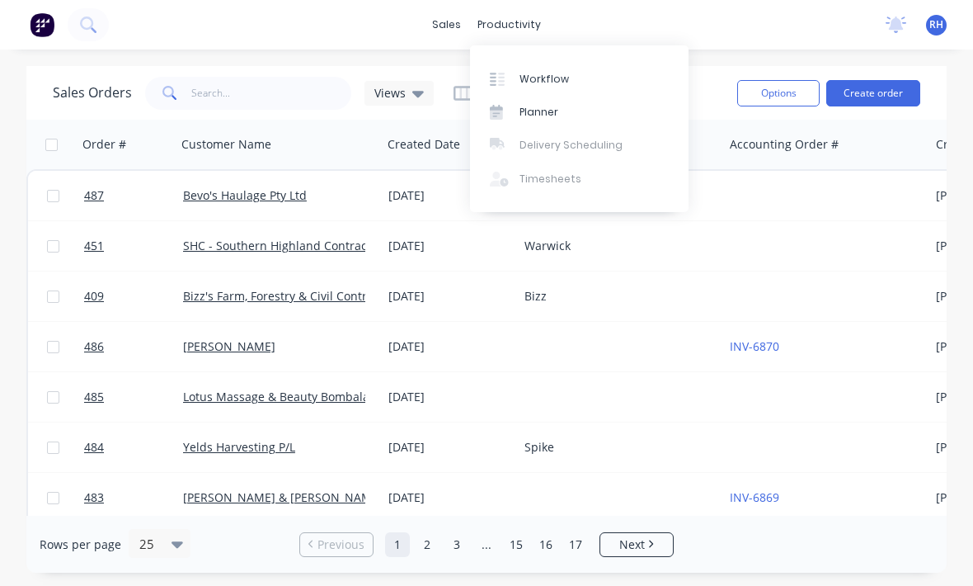
click at [585, 74] on link "Workflow" at bounding box center [579, 78] width 219 height 33
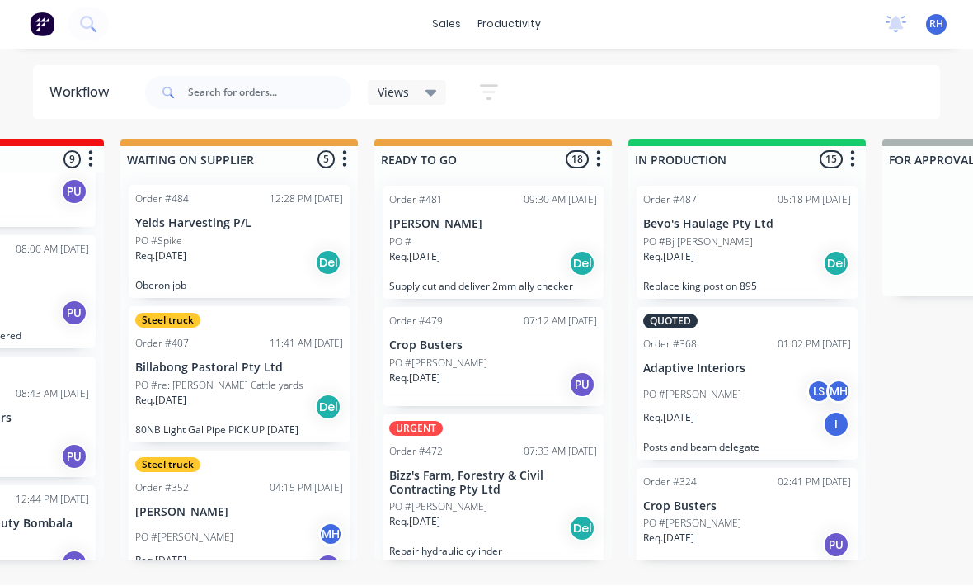
scroll to position [766, 0]
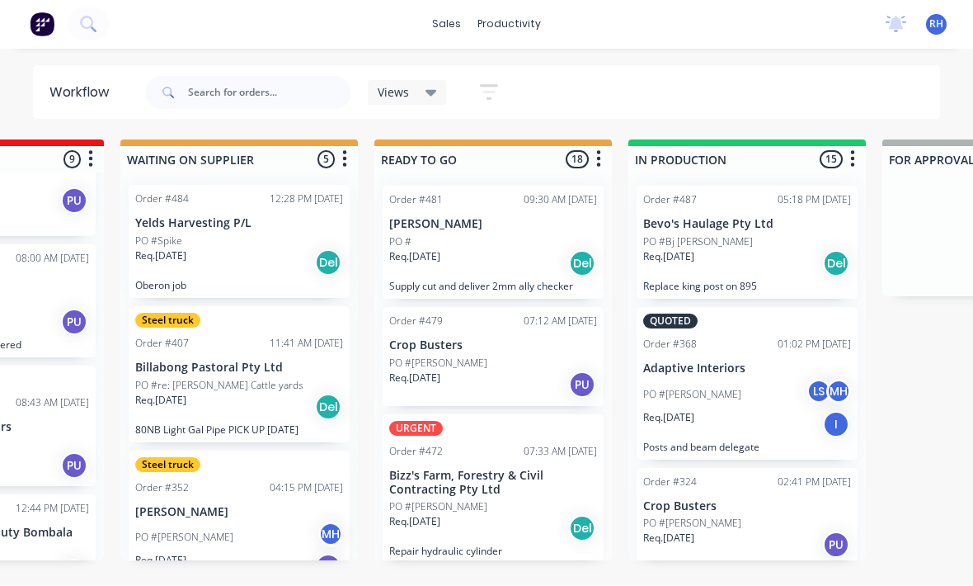
click at [917, 389] on div "QUOTES TO DO 1 Order #427 06:13 PM 18/08/25 Bombala High School PO #Raelene MH …" at bounding box center [939, 350] width 2751 height 421
